Goal: Information Seeking & Learning: Learn about a topic

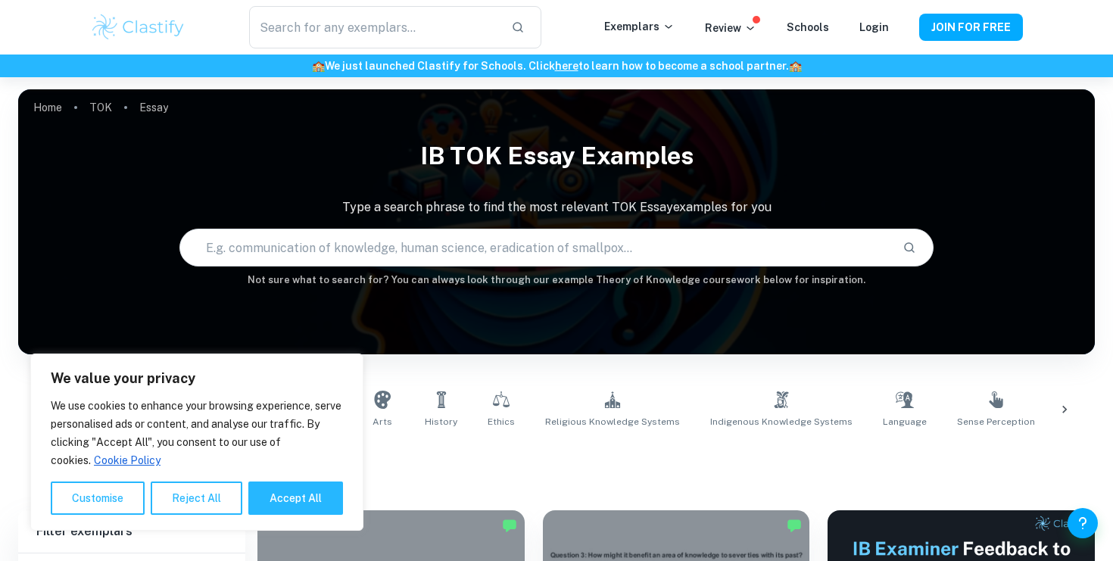
scroll to position [479, 0]
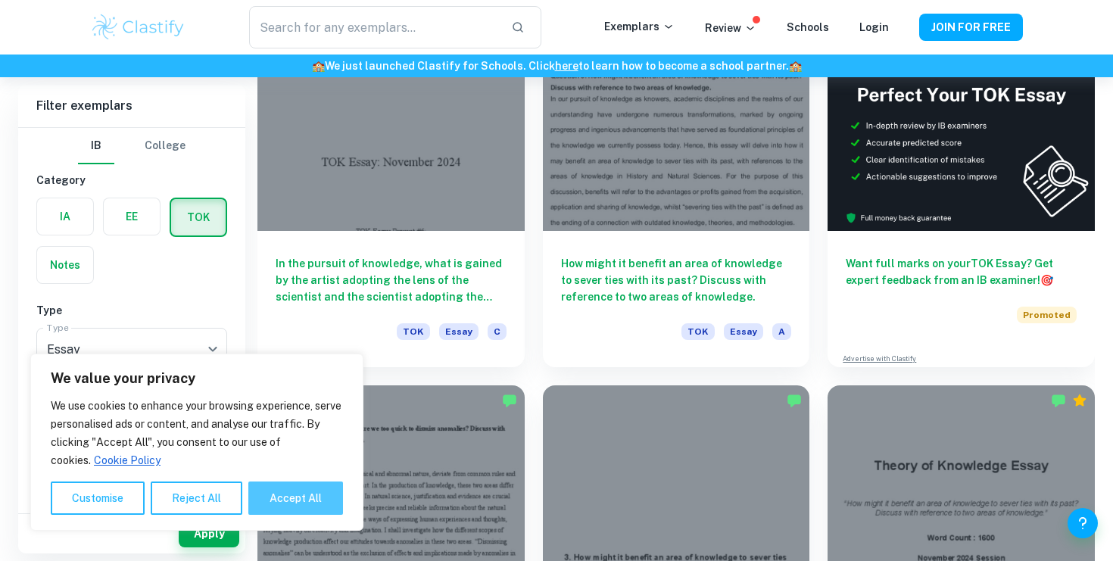
click at [296, 509] on button "Accept All" at bounding box center [295, 497] width 95 height 33
checkbox input "true"
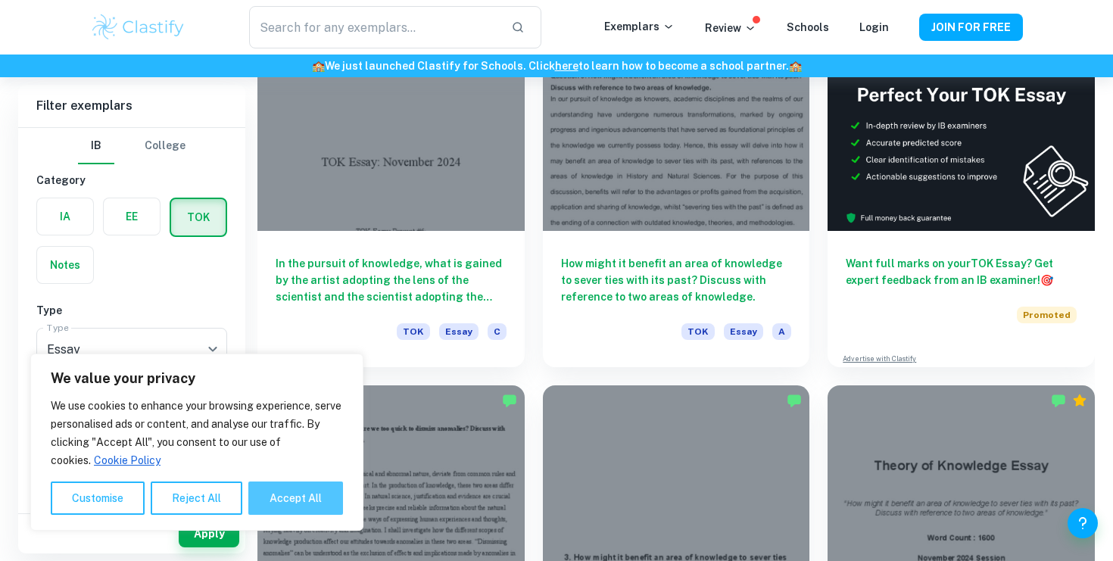
checkbox input "true"
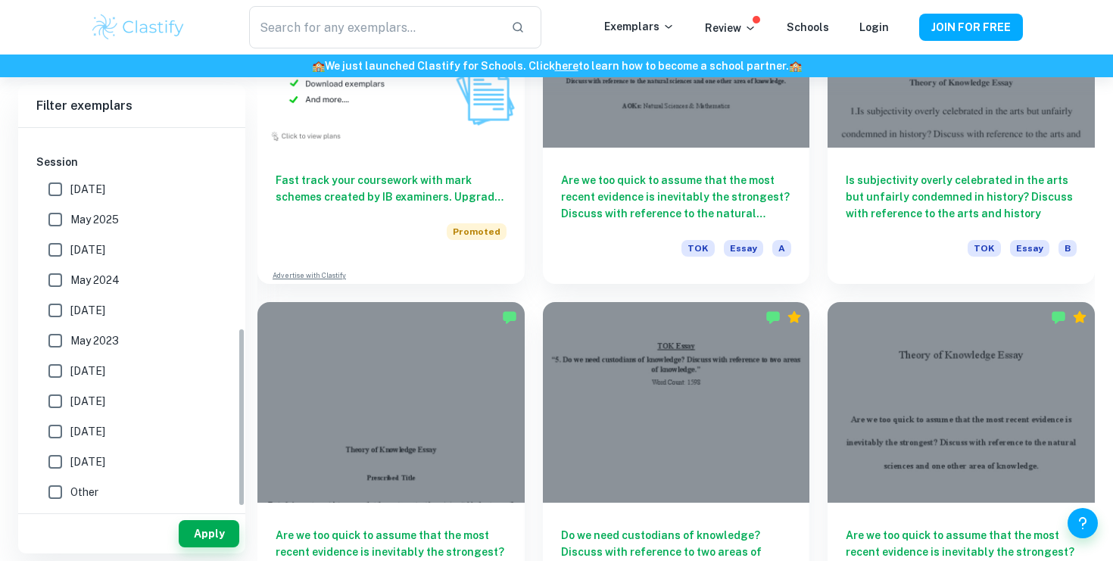
scroll to position [422, 0]
click at [57, 403] on input "[DATE]" at bounding box center [55, 402] width 30 height 30
checkbox input "true"
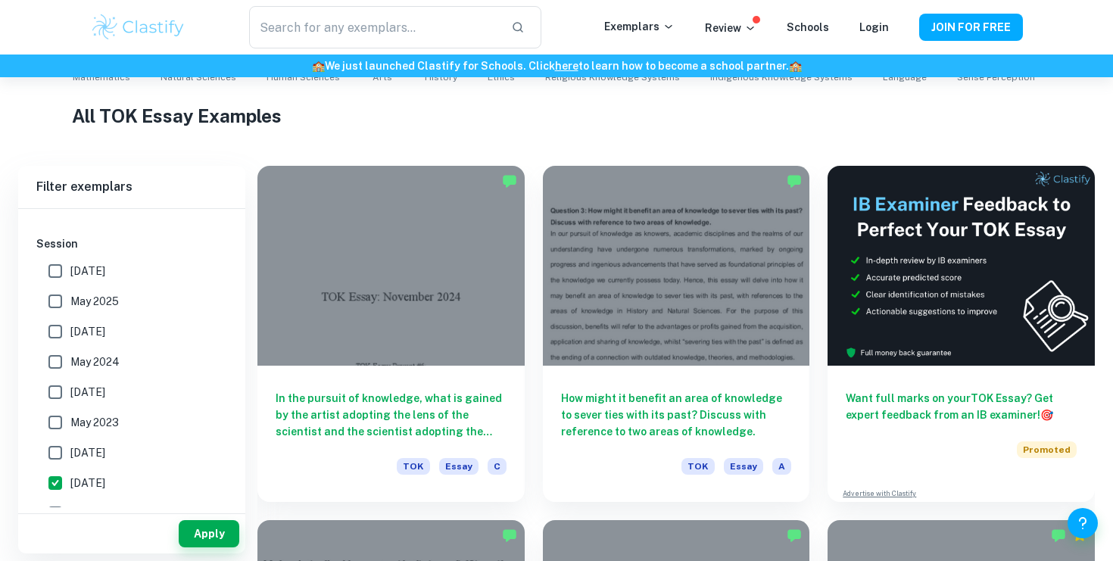
scroll to position [522, 0]
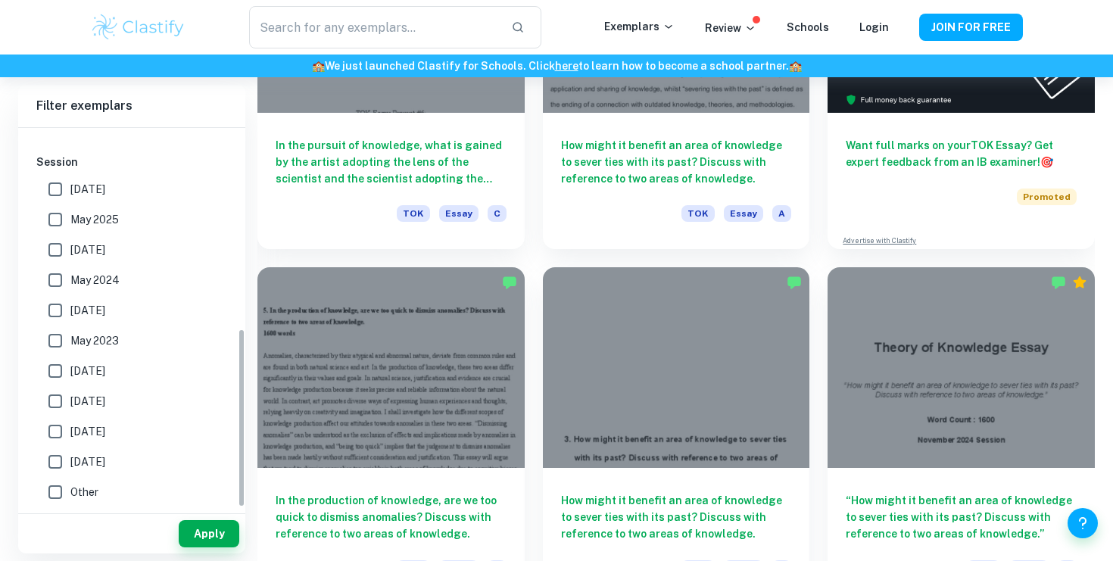
scroll to position [735, 0]
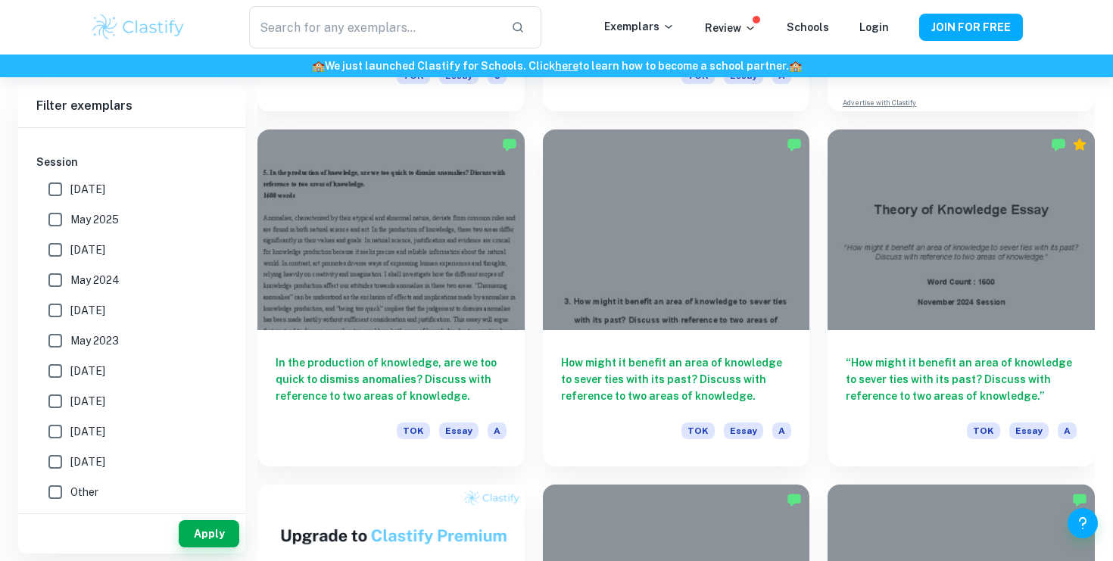
click at [47, 405] on input "[DATE]" at bounding box center [55, 401] width 30 height 30
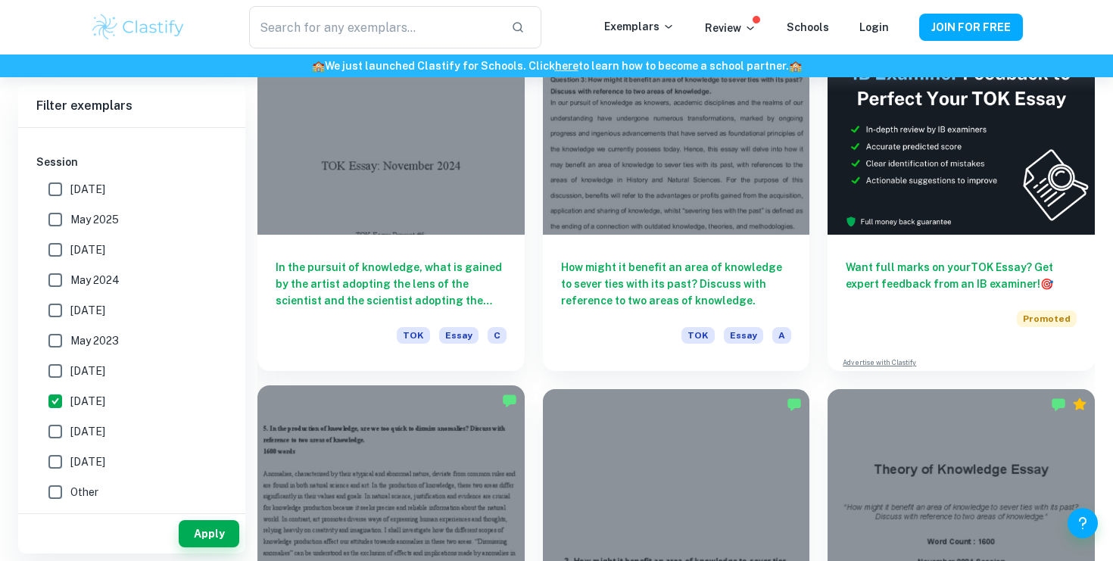
scroll to position [477, 0]
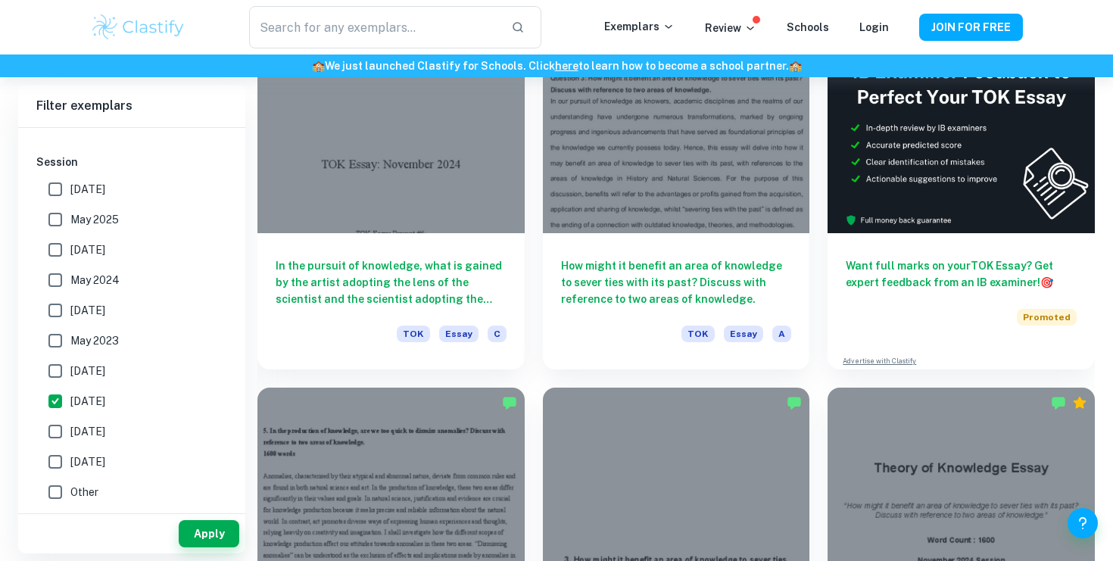
click at [54, 404] on input "[DATE]" at bounding box center [55, 401] width 30 height 30
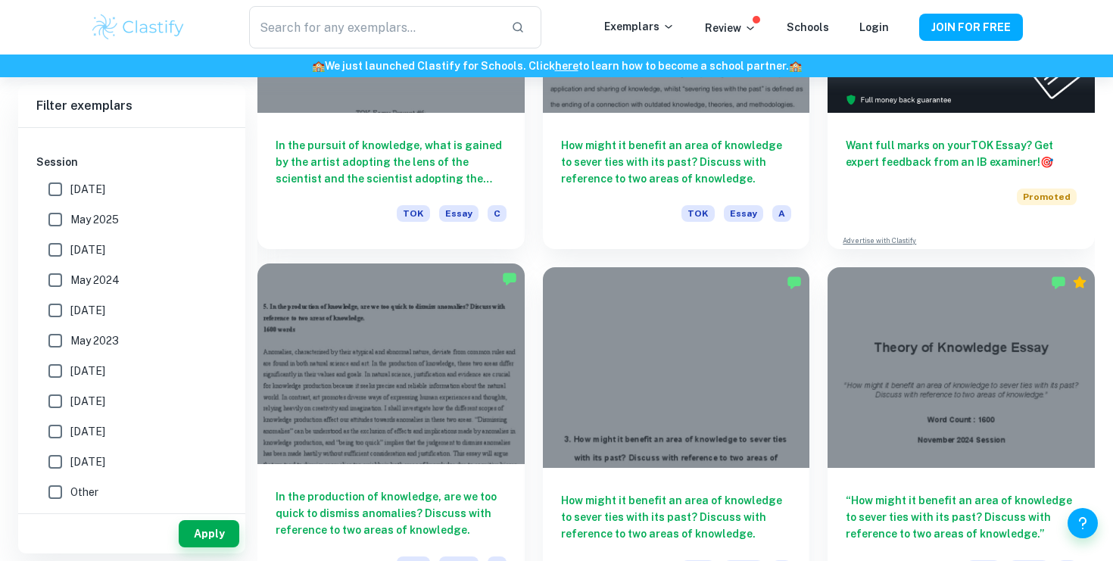
scroll to position [609, 0]
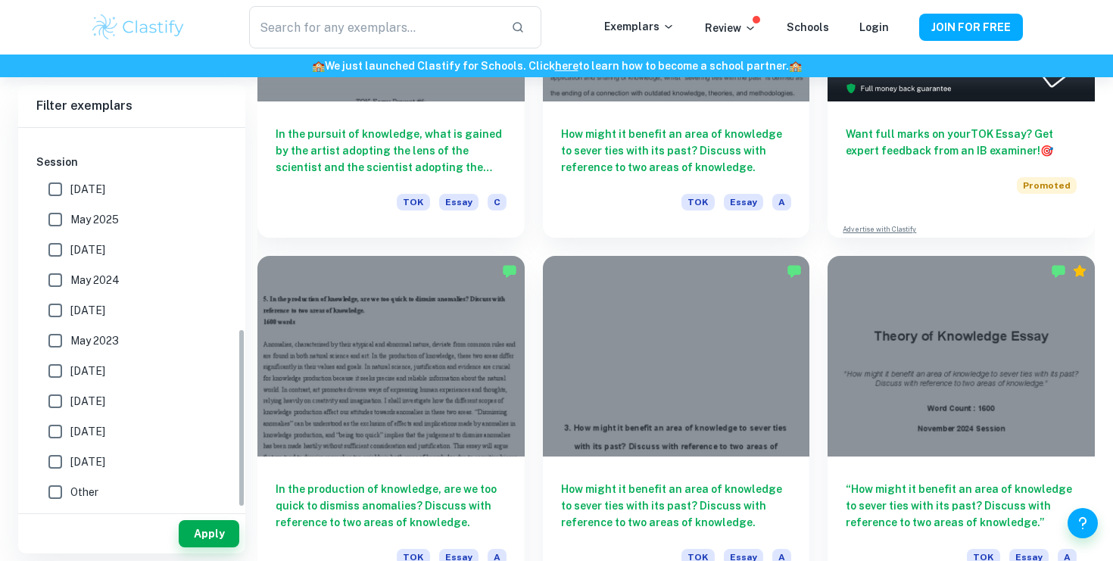
click at [55, 397] on input "[DATE]" at bounding box center [55, 401] width 30 height 30
click at [199, 529] on button "Apply" at bounding box center [209, 533] width 61 height 27
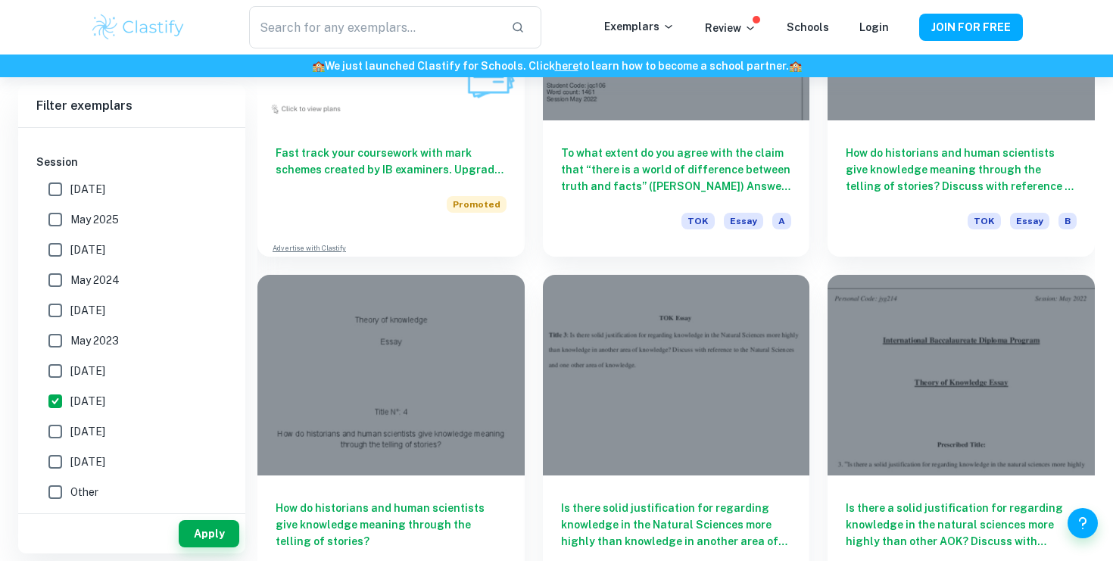
scroll to position [7007, 0]
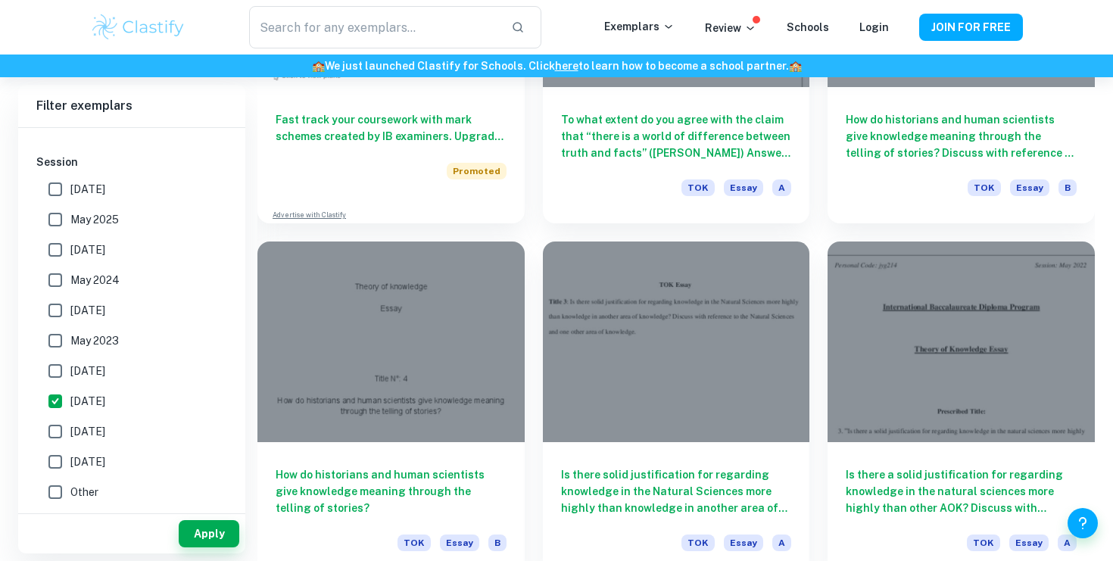
click at [53, 397] on input "[DATE]" at bounding box center [55, 401] width 30 height 30
checkbox input "false"
click at [58, 365] on input "[DATE]" at bounding box center [55, 371] width 30 height 30
click at [195, 528] on button "Apply" at bounding box center [209, 533] width 61 height 27
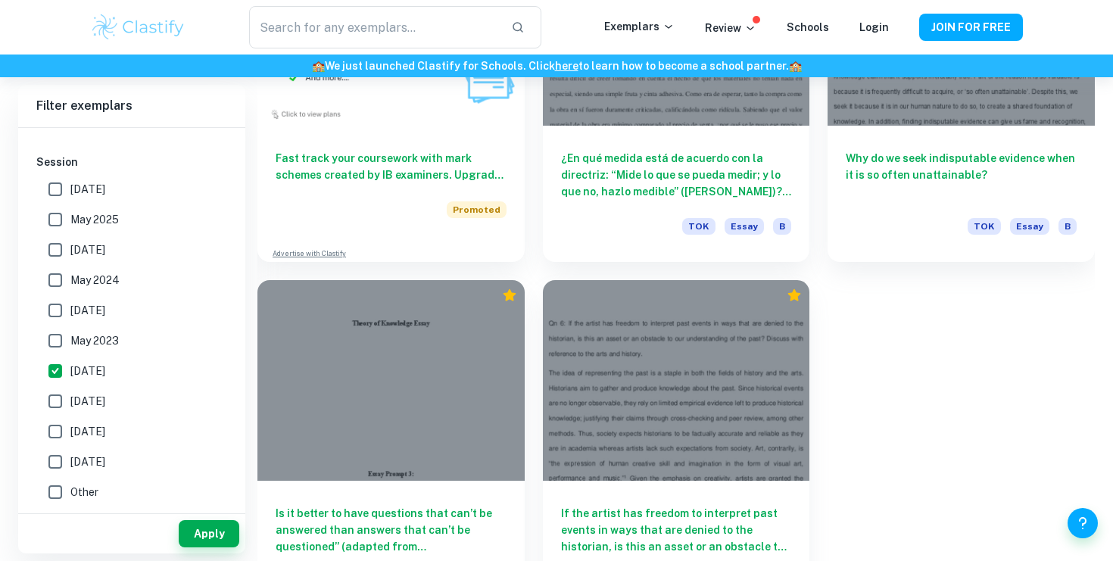
scroll to position [1350, 0]
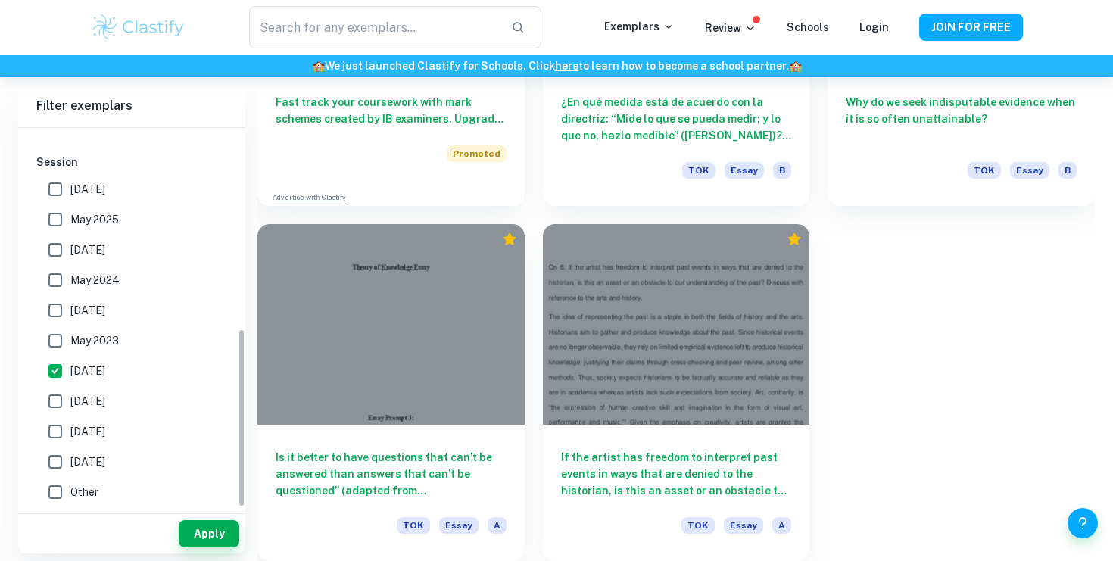
click at [54, 373] on input "[DATE]" at bounding box center [55, 371] width 30 height 30
click at [48, 371] on input "[DATE]" at bounding box center [55, 371] width 30 height 30
click at [199, 534] on button "Apply" at bounding box center [209, 533] width 61 height 27
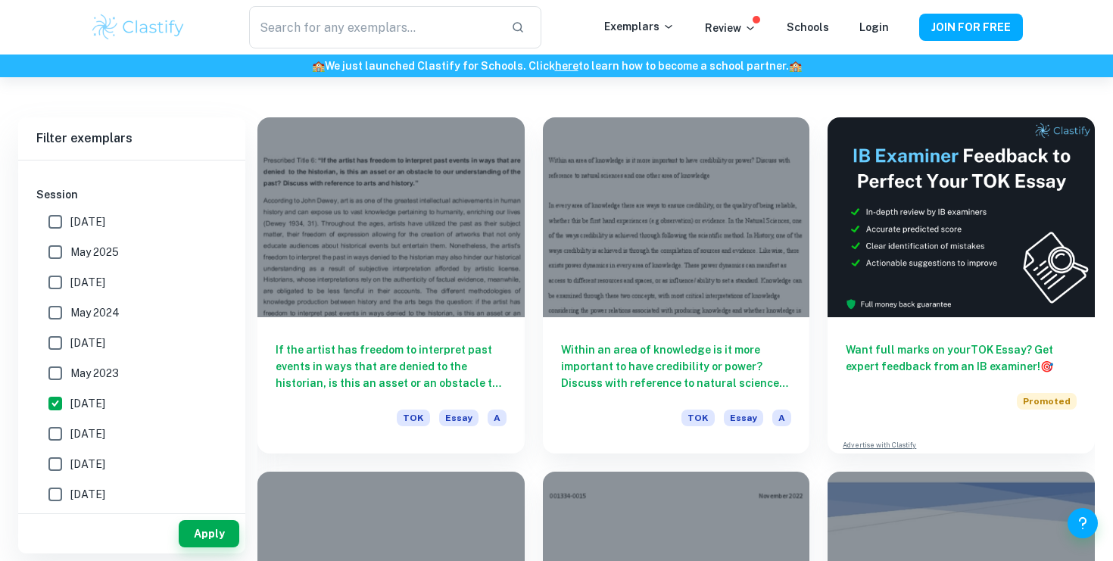
scroll to position [308, 0]
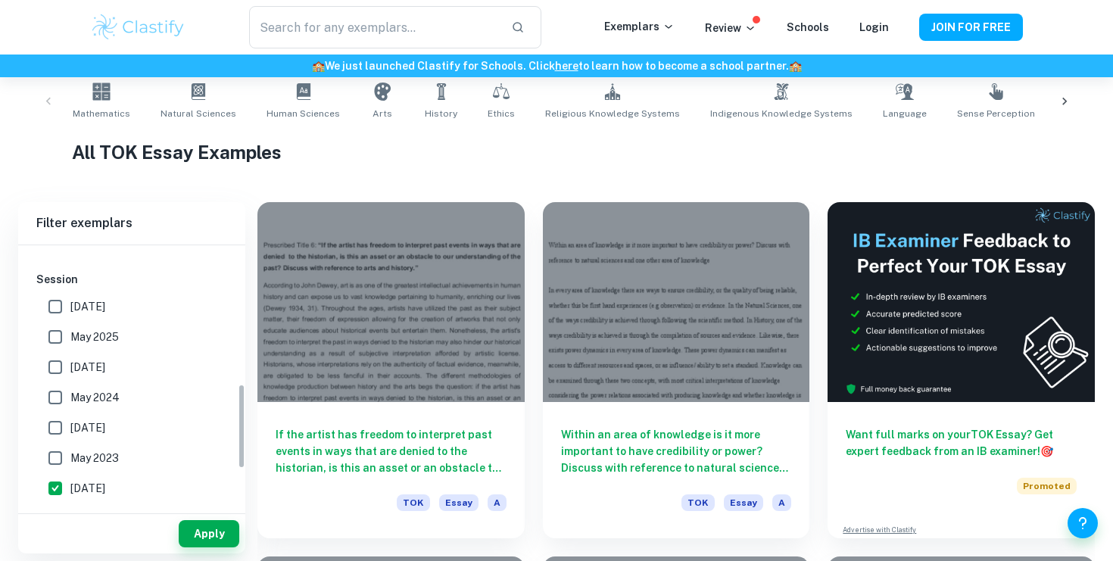
click at [62, 483] on input "[DATE]" at bounding box center [55, 488] width 30 height 30
checkbox input "false"
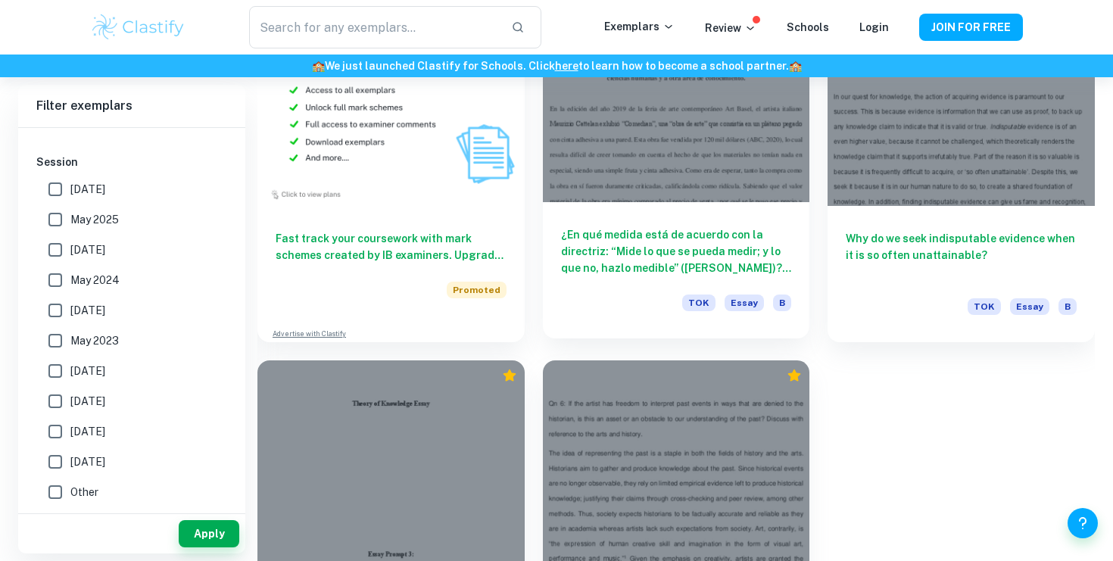
scroll to position [1350, 0]
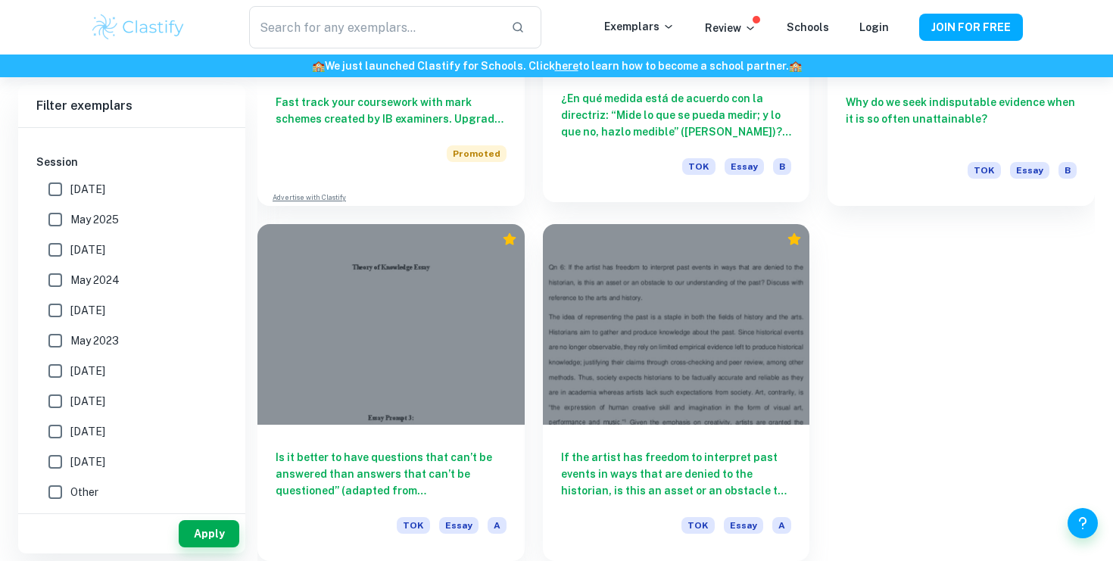
click at [657, 126] on h6 "¿En qué medida está de acuerdo con la directriz: “Mide lo que se pueda medir; y…" at bounding box center [676, 115] width 231 height 50
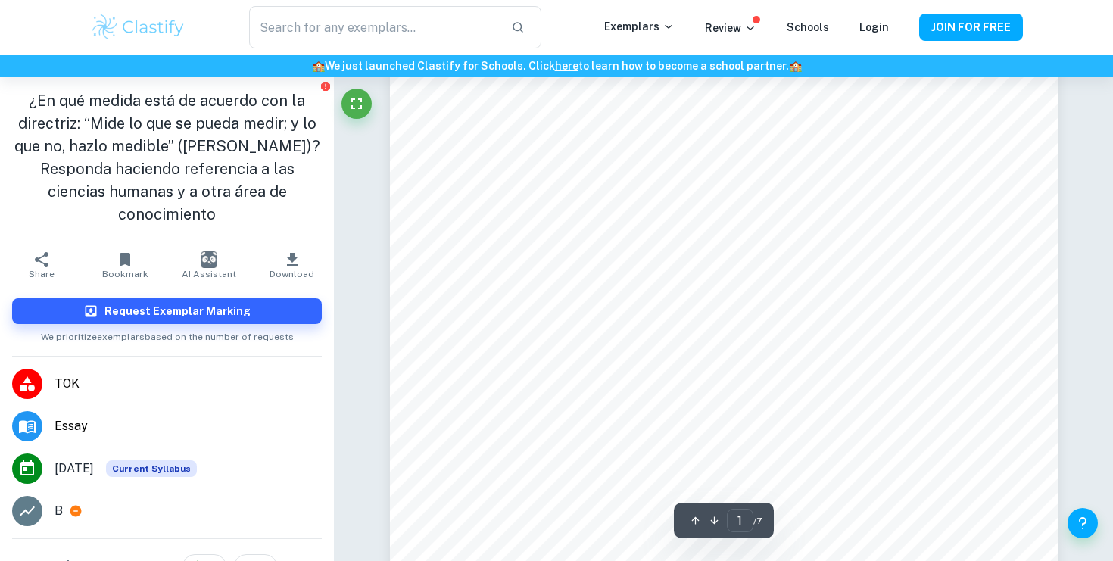
scroll to position [154, 0]
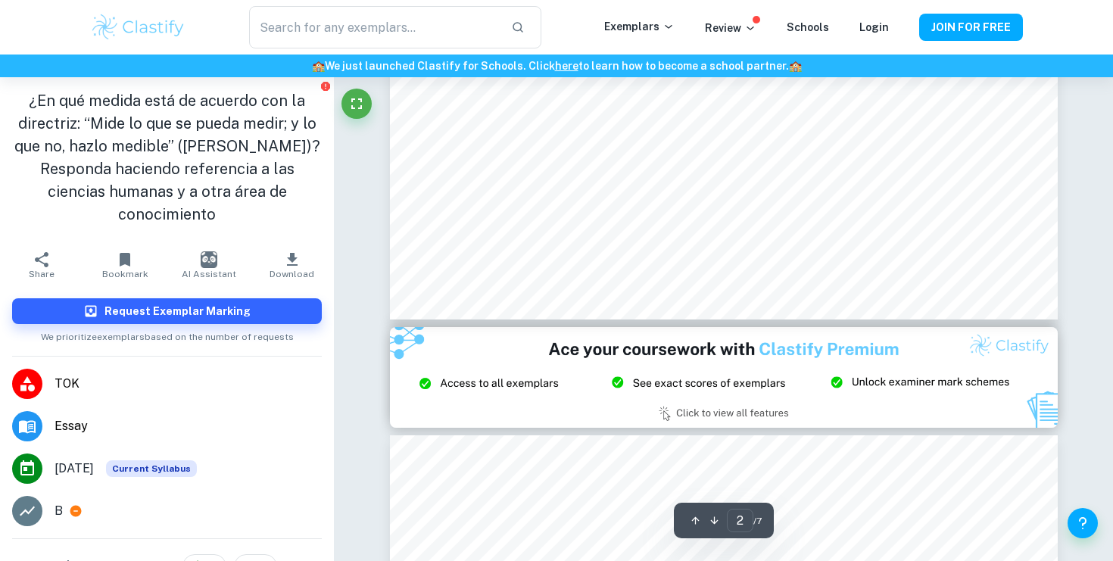
type input "3"
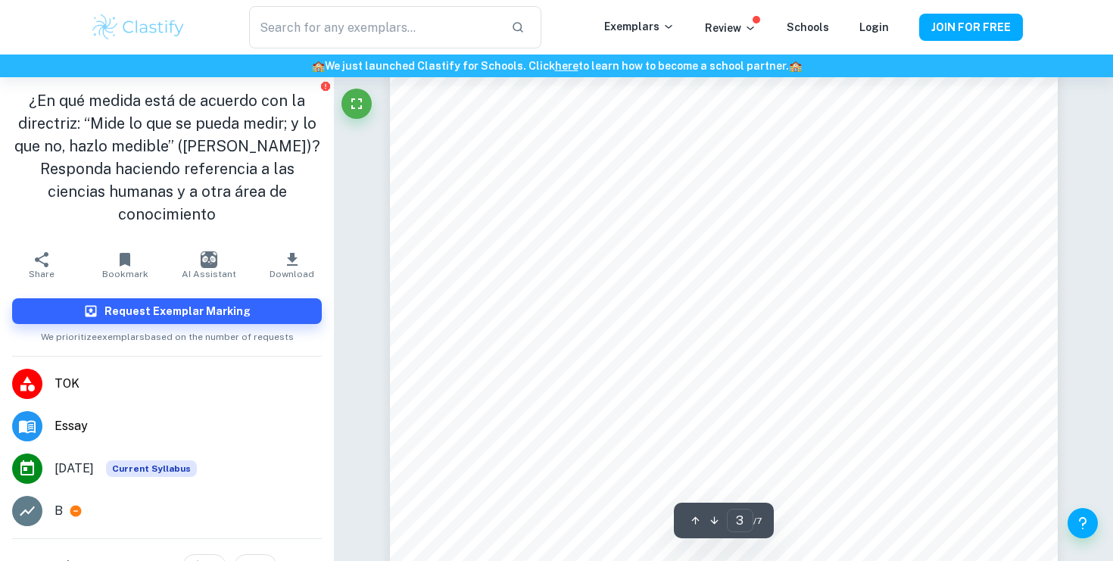
scroll to position [2494, 0]
click at [291, 253] on icon "button" at bounding box center [292, 259] width 11 height 13
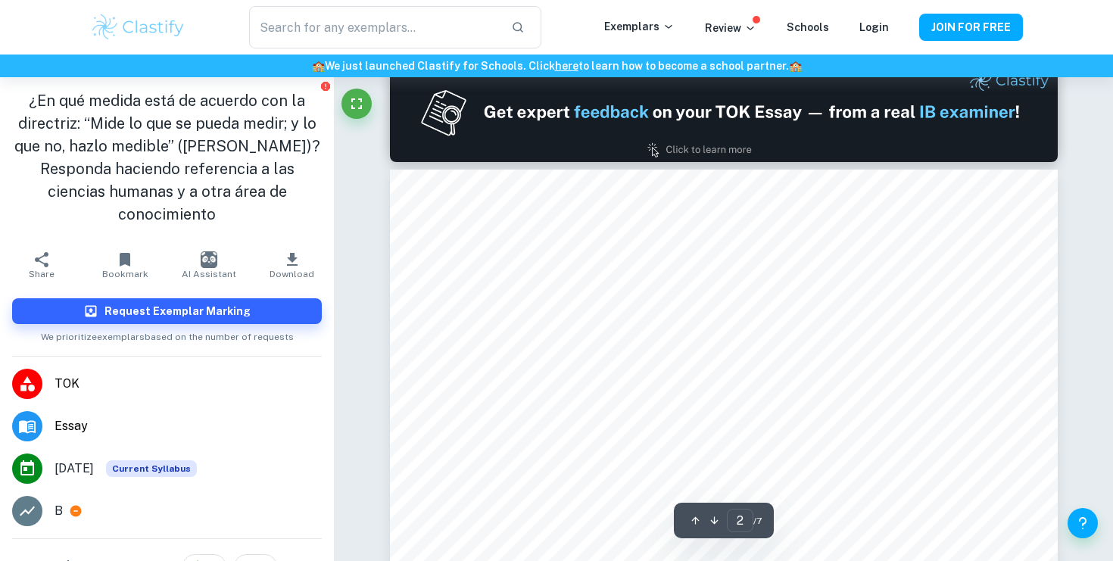
type input "1"
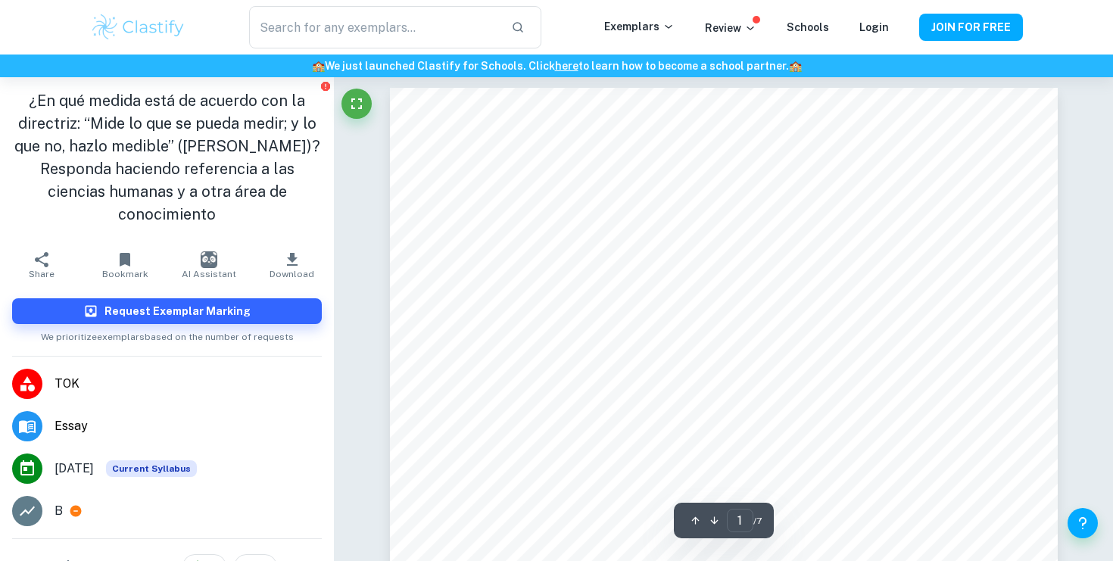
scroll to position [0, 0]
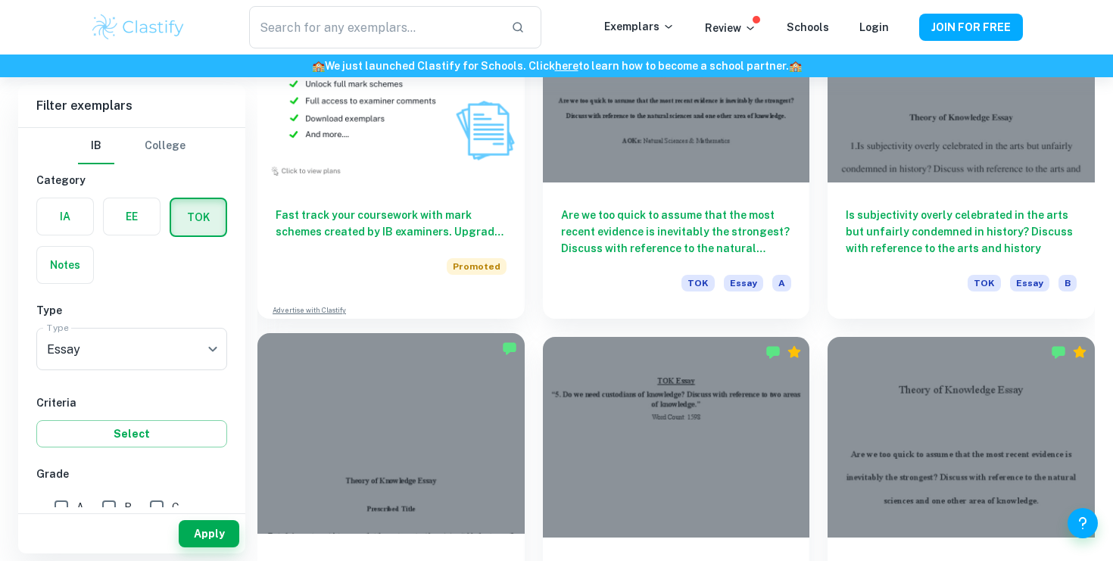
scroll to position [1153, 0]
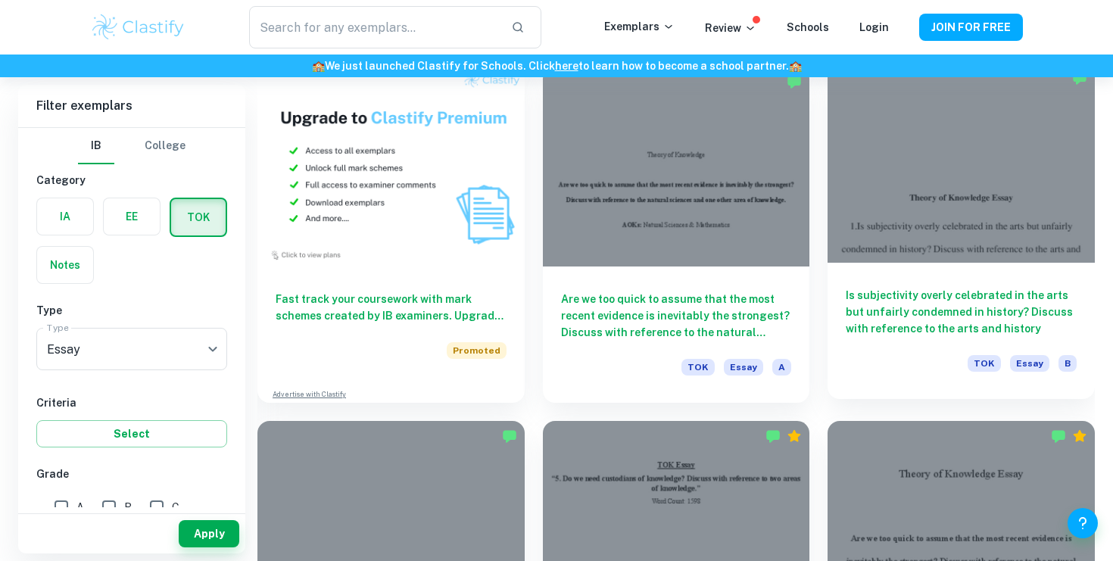
click at [984, 292] on h6 "Is subjectivity overly celebrated in the arts but unfairly condemned in history…" at bounding box center [961, 312] width 231 height 50
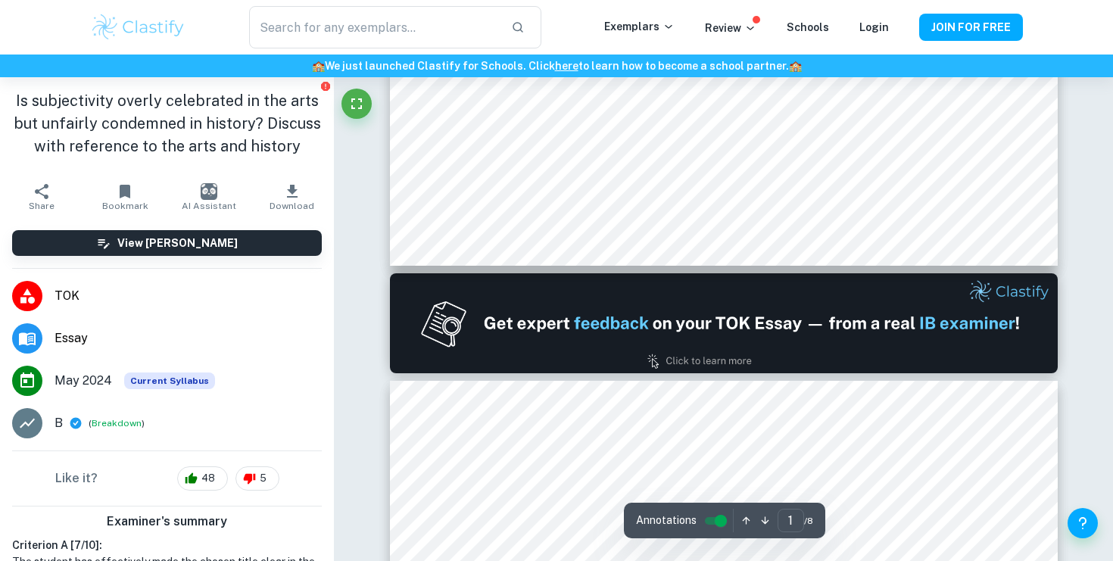
type input "2"
